Goal: Find specific page/section: Find specific page/section

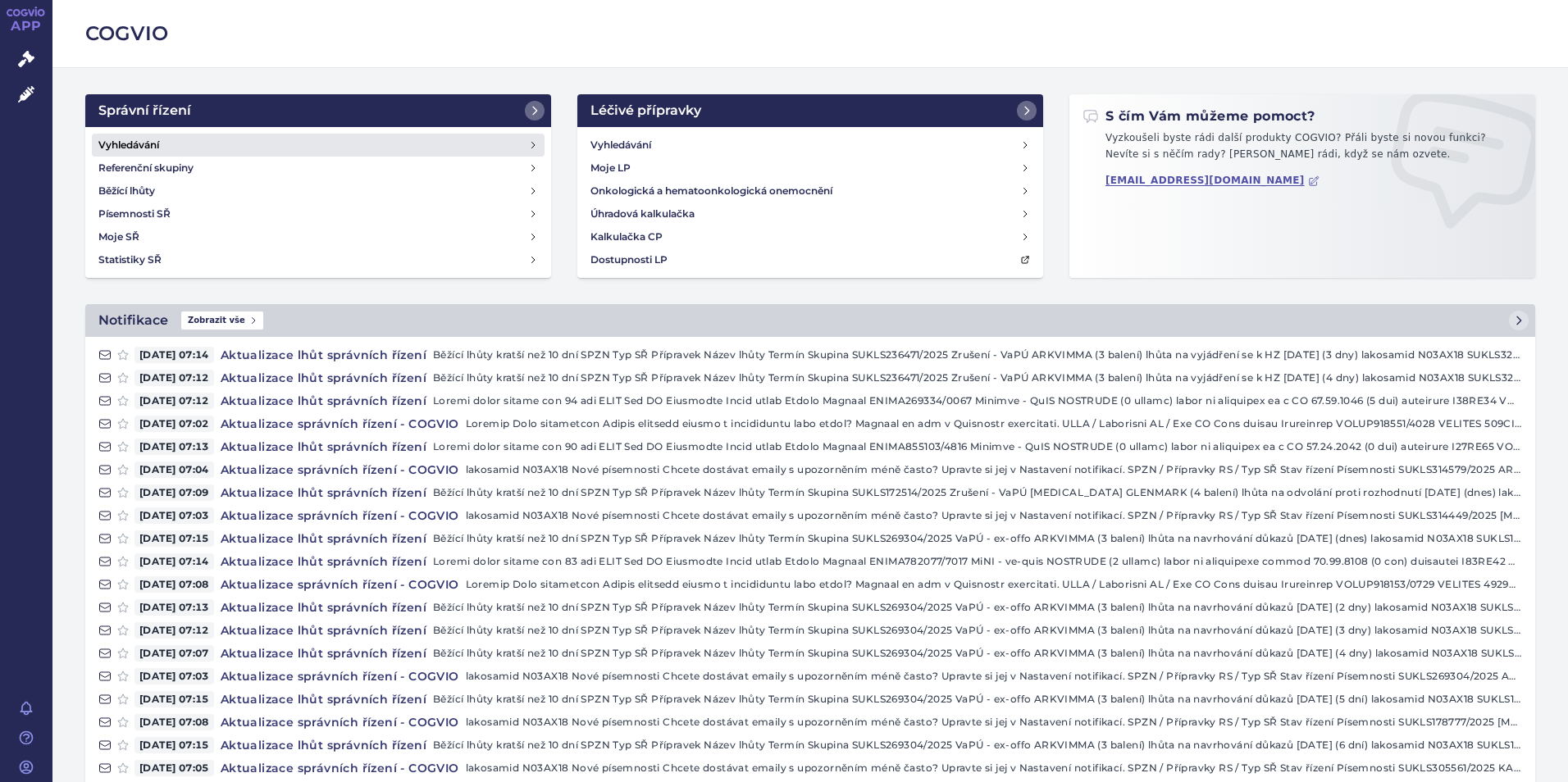
click at [121, 147] on h4 "Vyhledávání" at bounding box center [128, 145] width 60 height 16
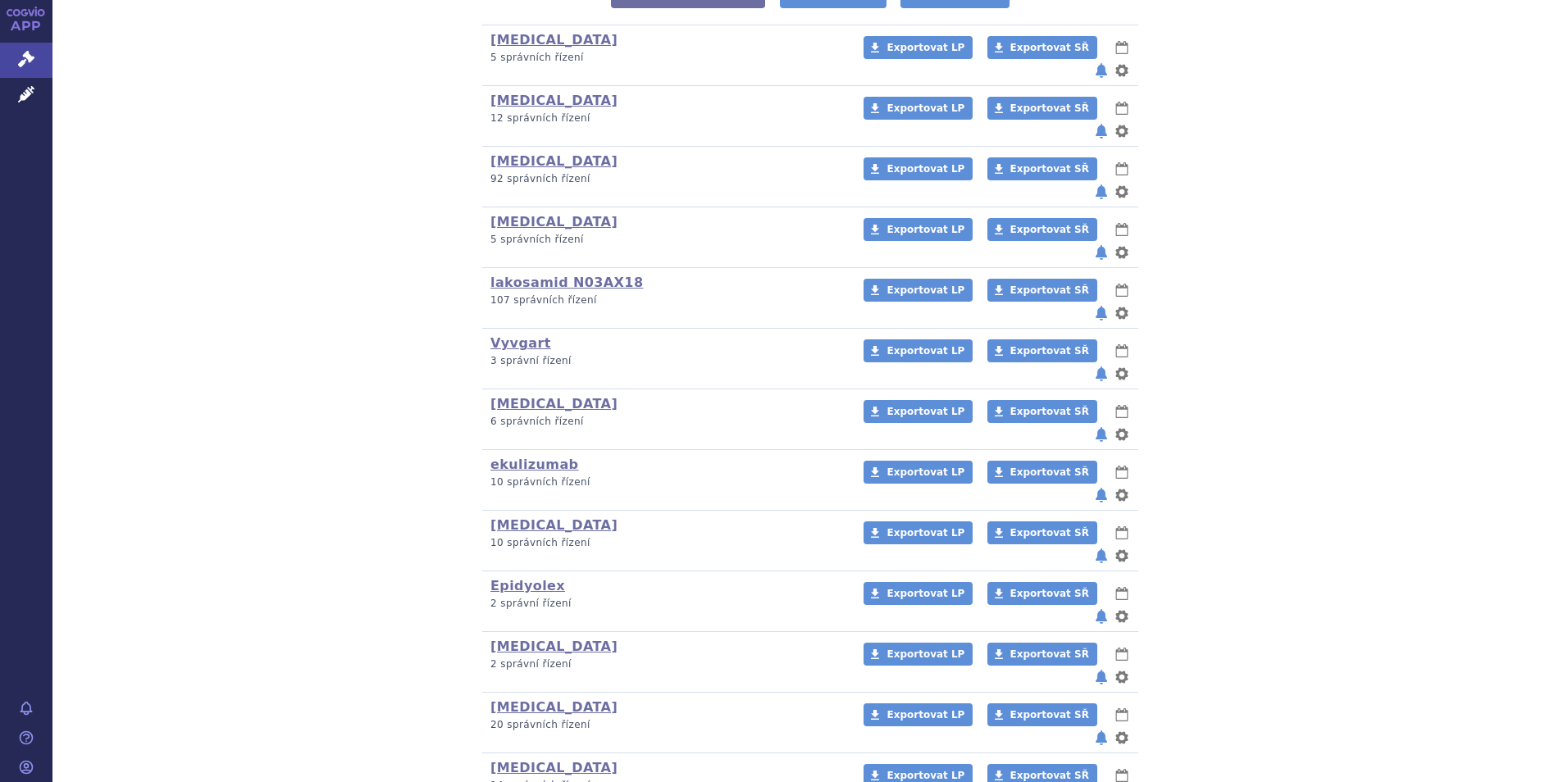
scroll to position [410, 0]
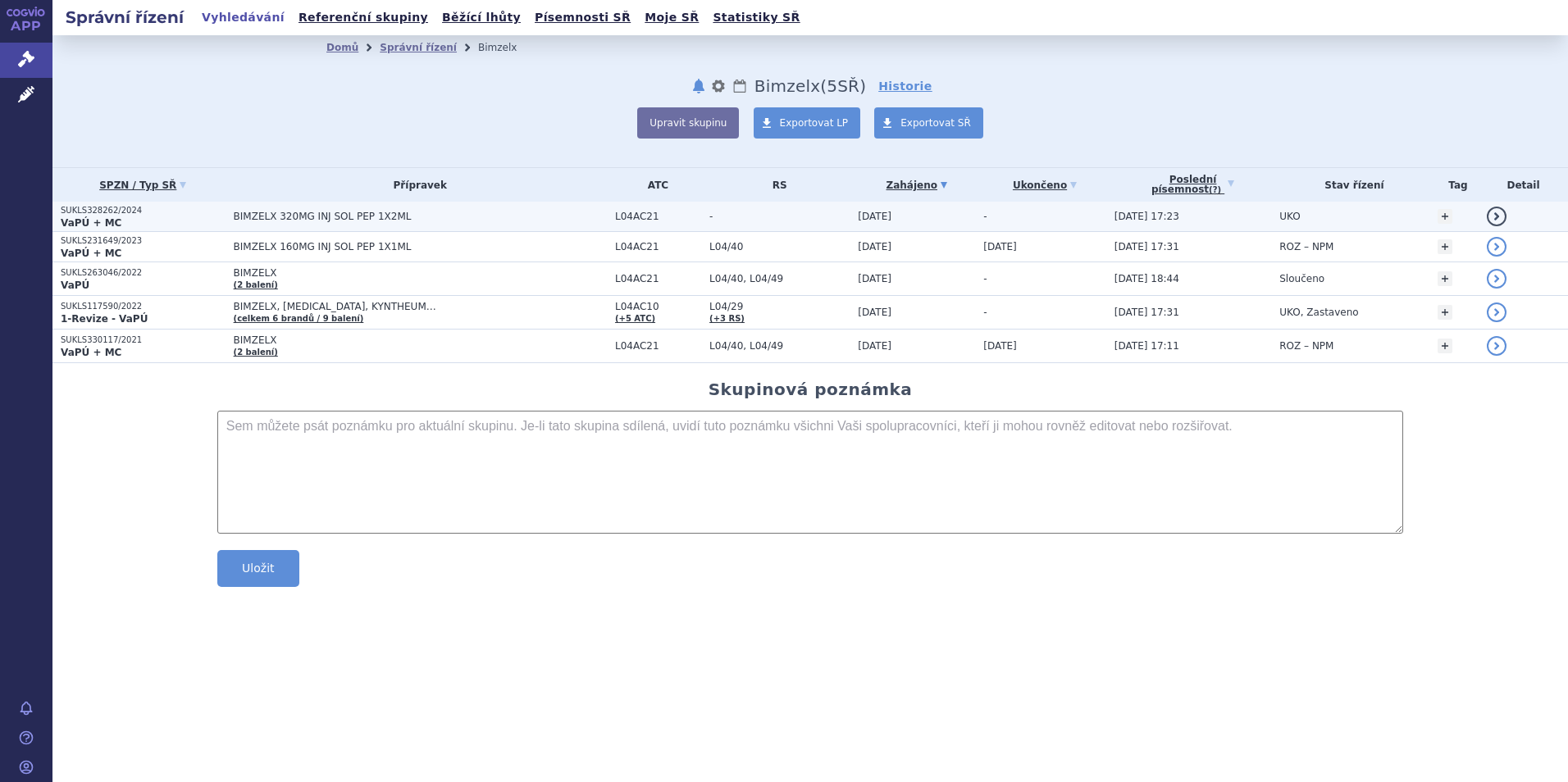
click at [88, 220] on strong "VaPÚ + MC" at bounding box center [90, 223] width 60 height 11
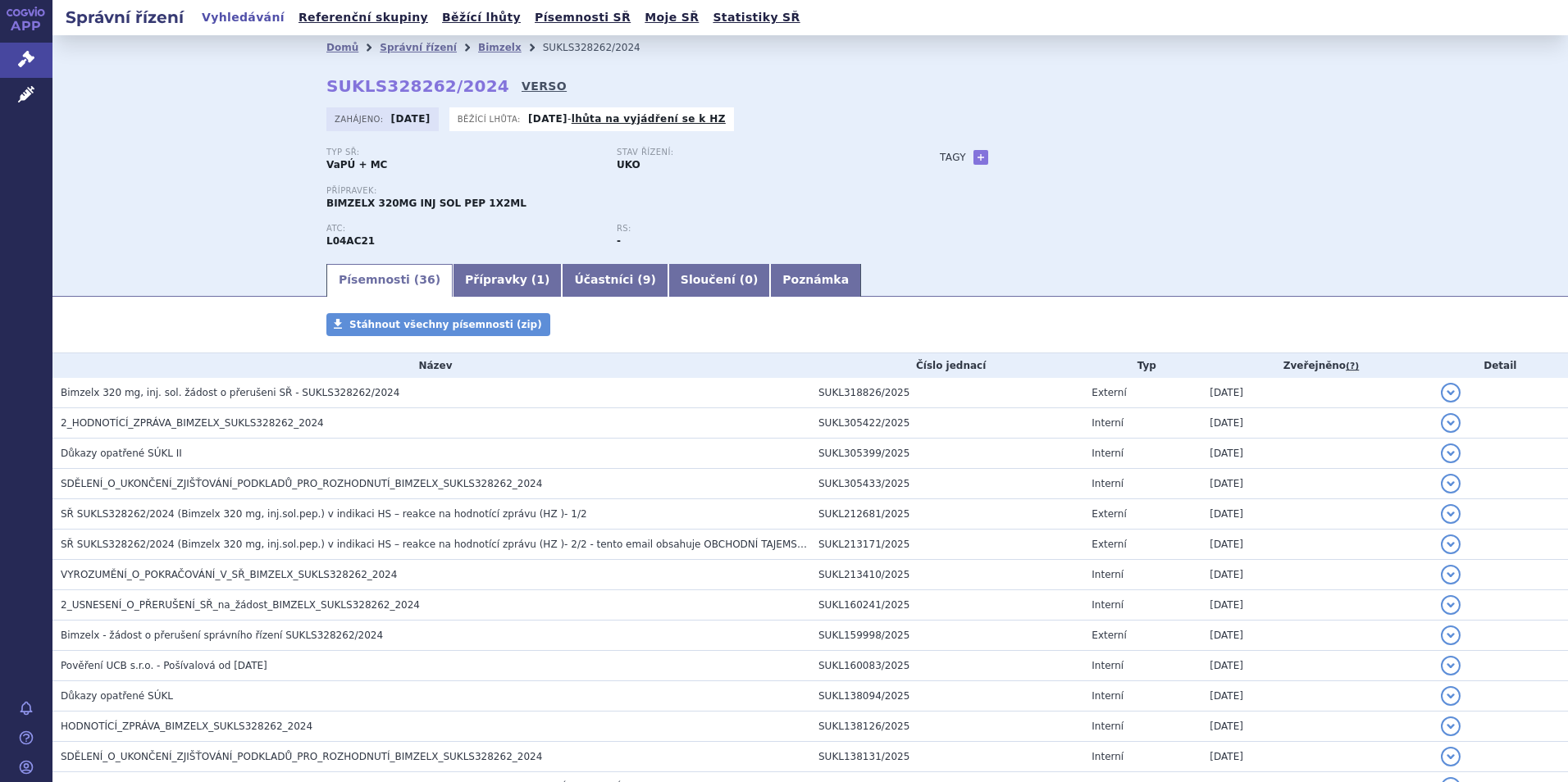
click at [522, 88] on link "VERSO" at bounding box center [544, 85] width 45 height 16
